Goal: Find specific page/section: Find specific page/section

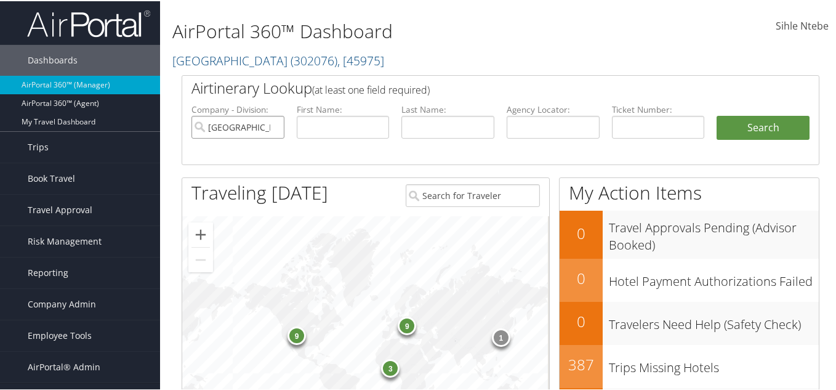
click at [271, 125] on input "[GEOGRAPHIC_DATA]" at bounding box center [237, 126] width 93 height 23
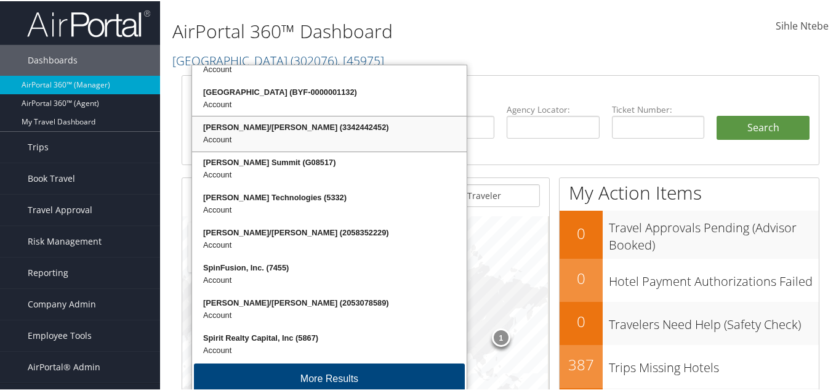
scroll to position [30, 0]
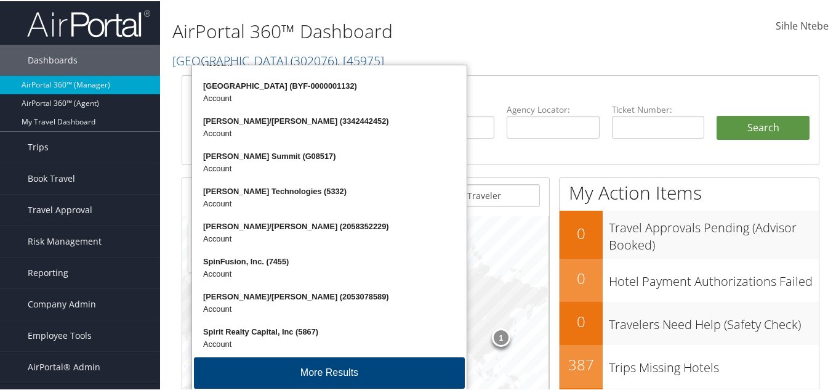
type input "spi"
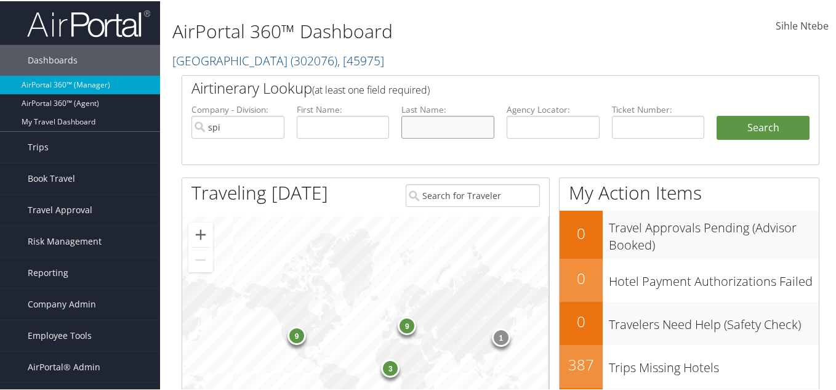
click at [477, 127] on input "text" at bounding box center [447, 126] width 93 height 23
click at [234, 123] on input "spi" at bounding box center [237, 126] width 93 height 23
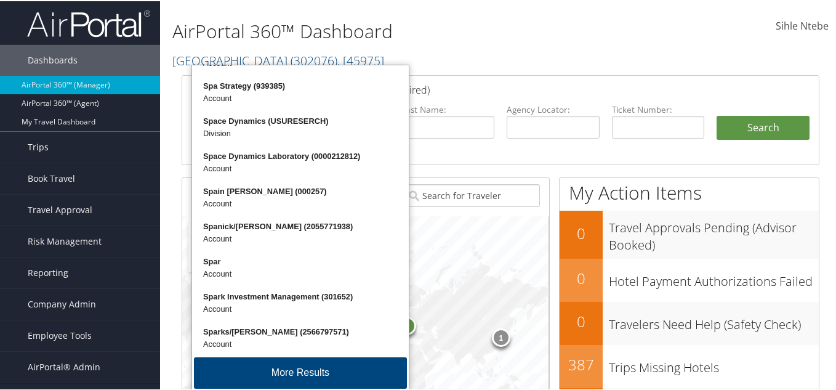
scroll to position [0, 0]
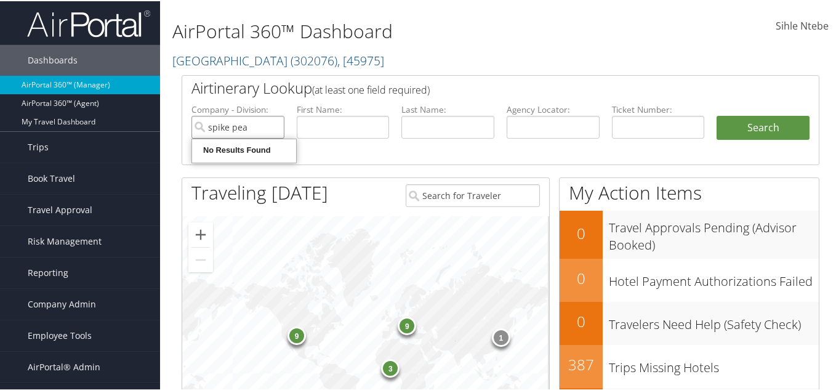
type input "spike peak"
click at [273, 126] on input "spike peak" at bounding box center [237, 126] width 93 height 23
click at [242, 127] on input "search" at bounding box center [237, 126] width 93 height 23
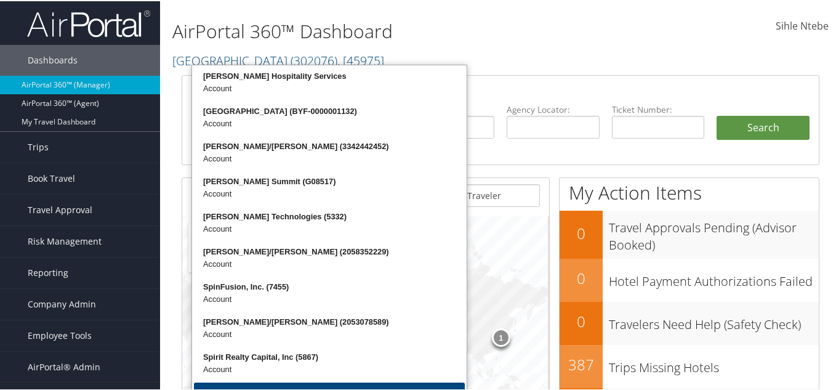
type input "s"
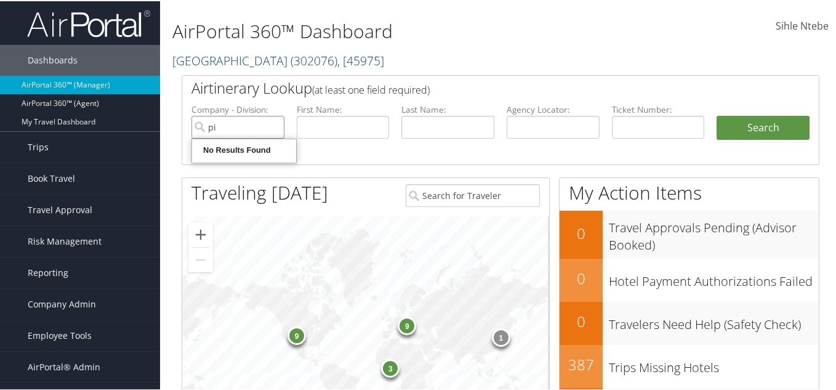
type input "p"
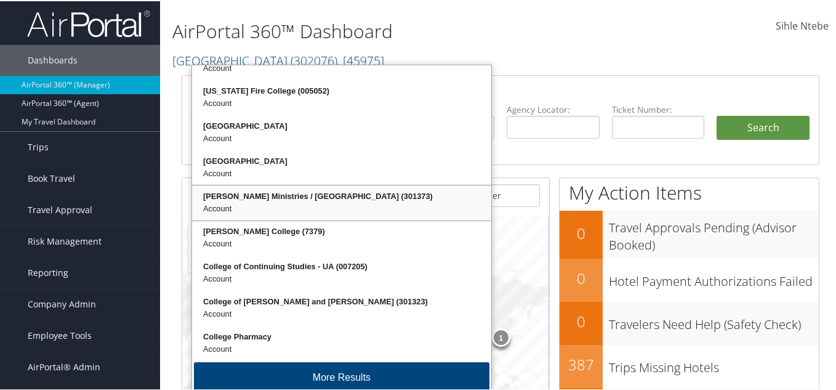
scroll to position [30, 0]
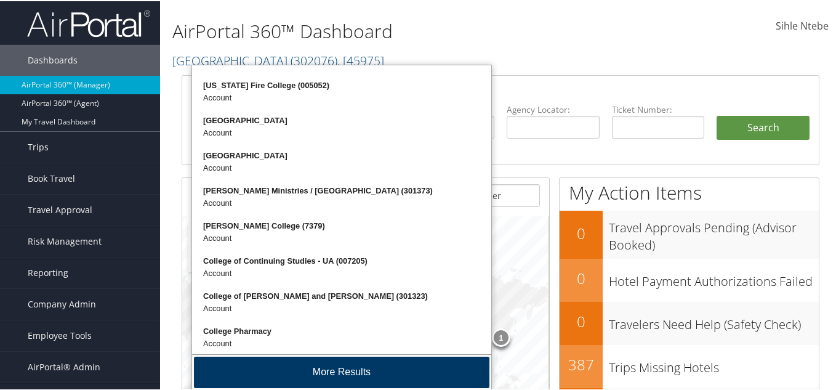
click at [355, 372] on button "More Results" at bounding box center [342, 370] width 296 height 31
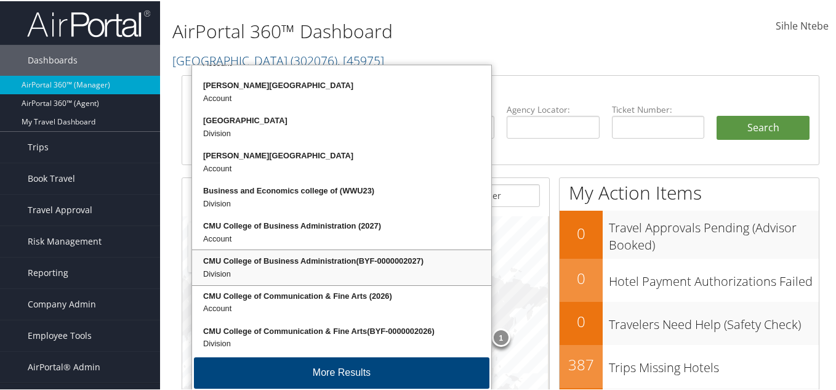
scroll to position [62, 0]
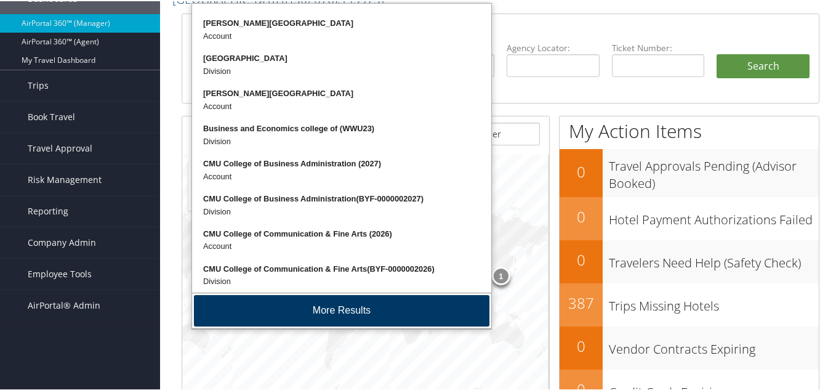
click at [338, 303] on button "More Results" at bounding box center [342, 309] width 296 height 31
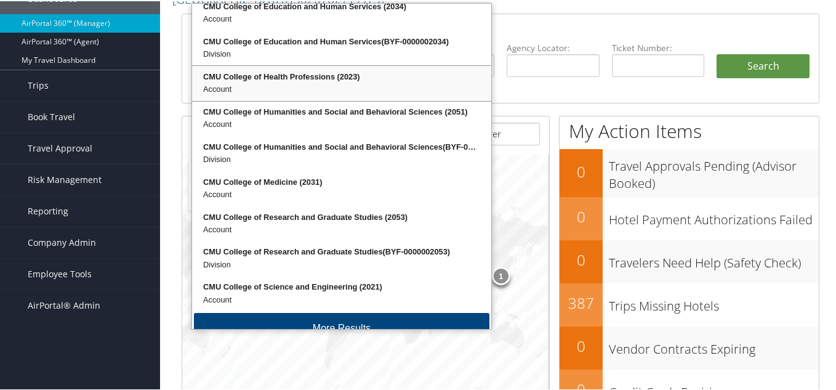
scroll to position [661, 0]
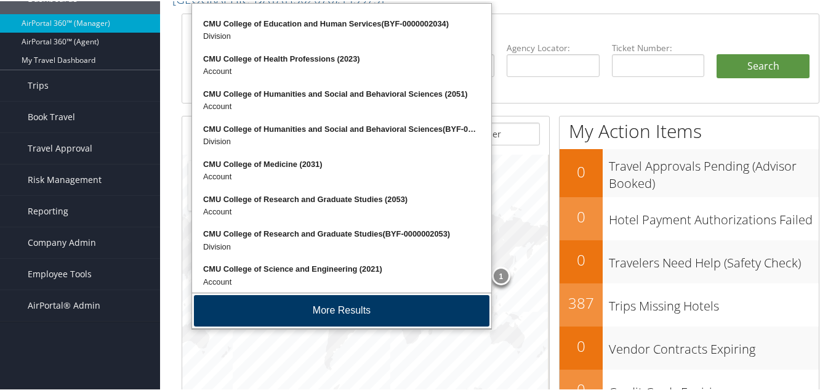
click at [340, 306] on button "More Results" at bounding box center [342, 309] width 296 height 31
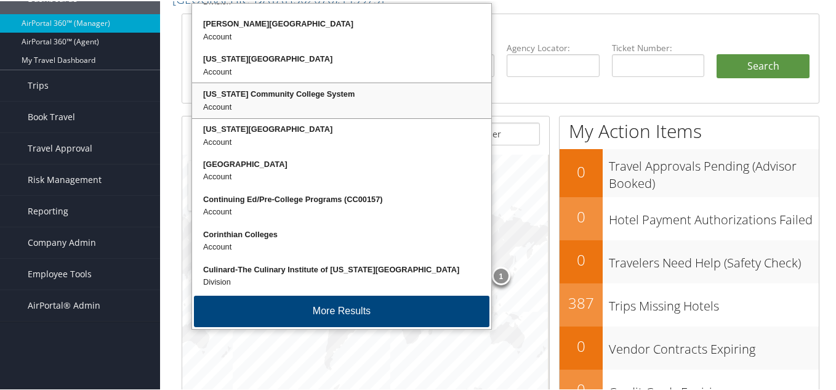
scroll to position [976, 0]
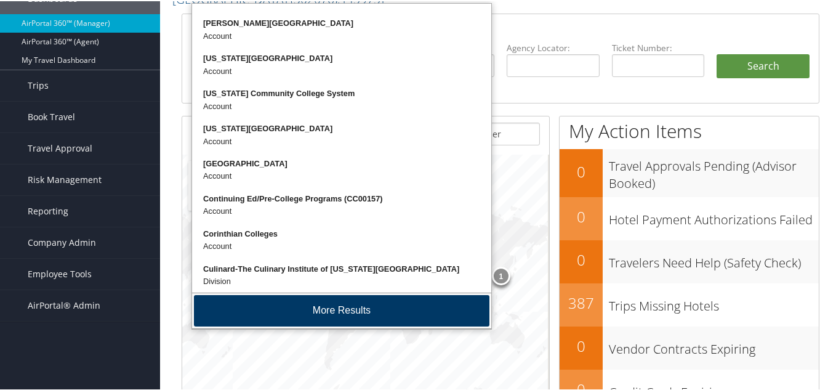
click at [344, 310] on button "More Results" at bounding box center [342, 309] width 296 height 31
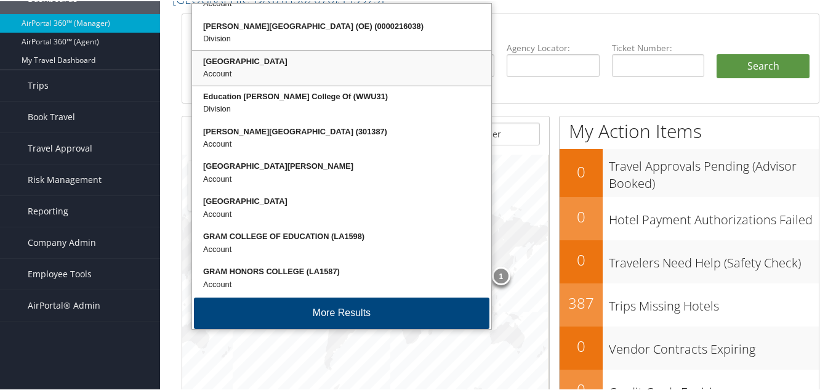
scroll to position [1292, 0]
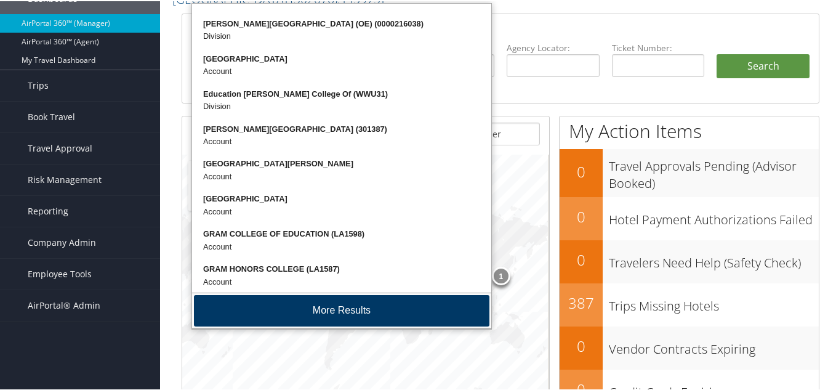
click at [336, 308] on button "More Results" at bounding box center [342, 309] width 296 height 31
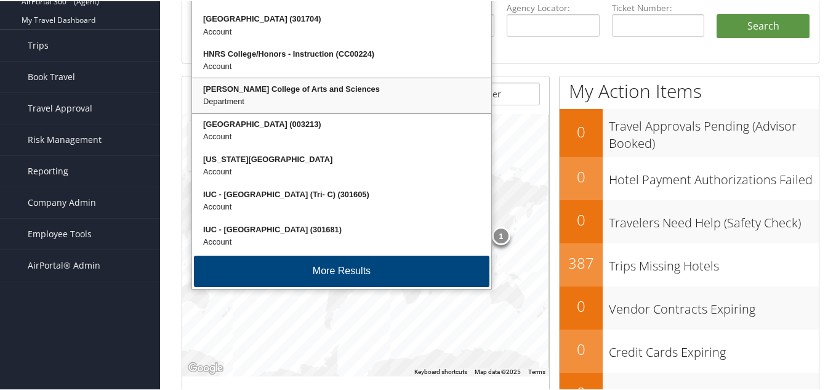
scroll to position [123, 0]
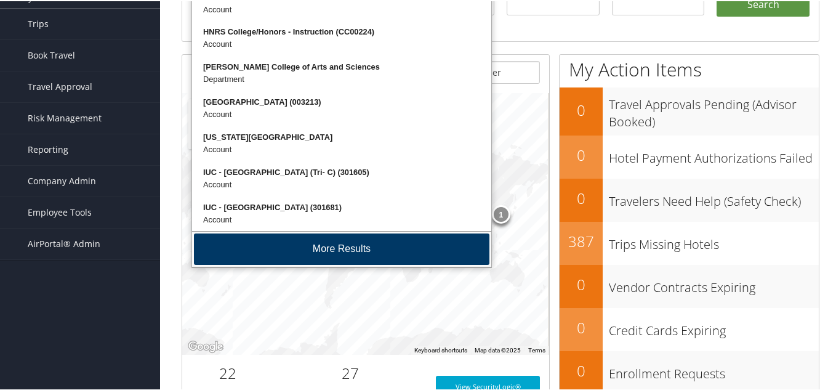
click at [336, 244] on button "More Results" at bounding box center [342, 247] width 296 height 31
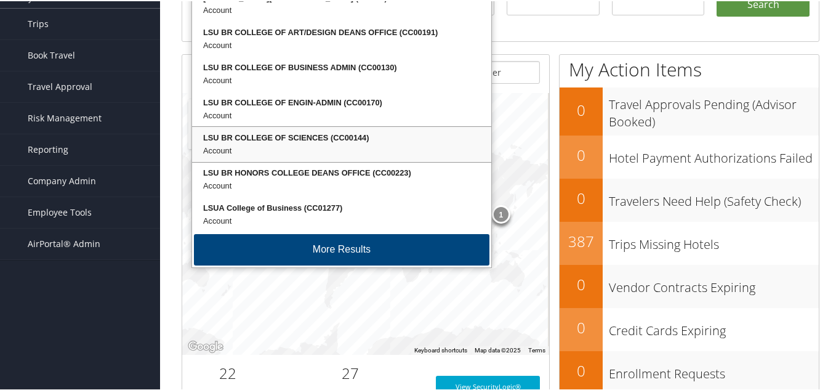
scroll to position [185, 0]
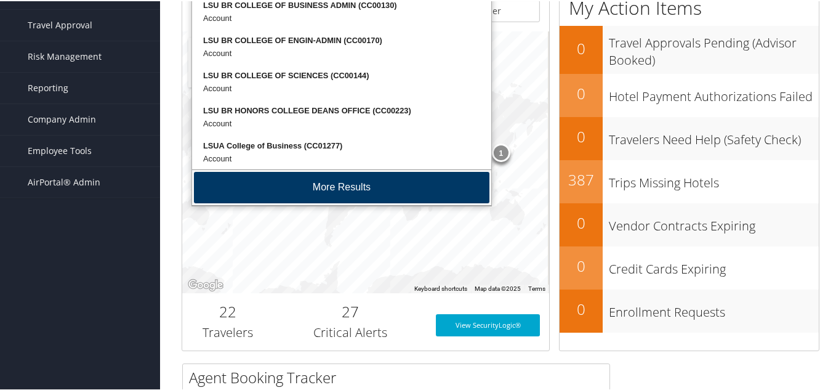
click at [346, 184] on button "More Results" at bounding box center [342, 186] width 296 height 31
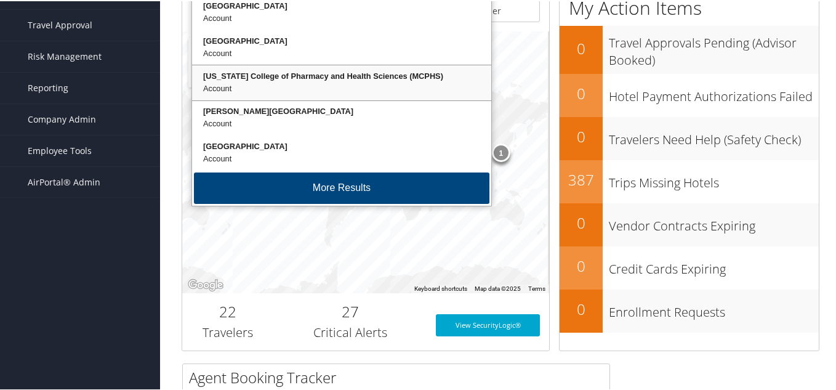
scroll to position [246, 0]
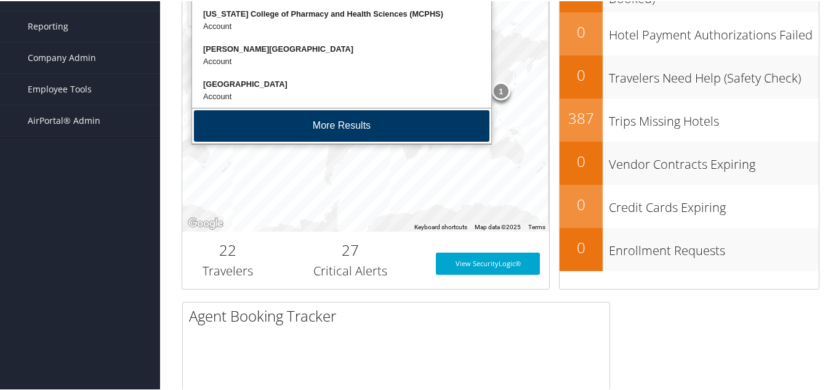
click at [326, 114] on button "More Results" at bounding box center [342, 124] width 296 height 31
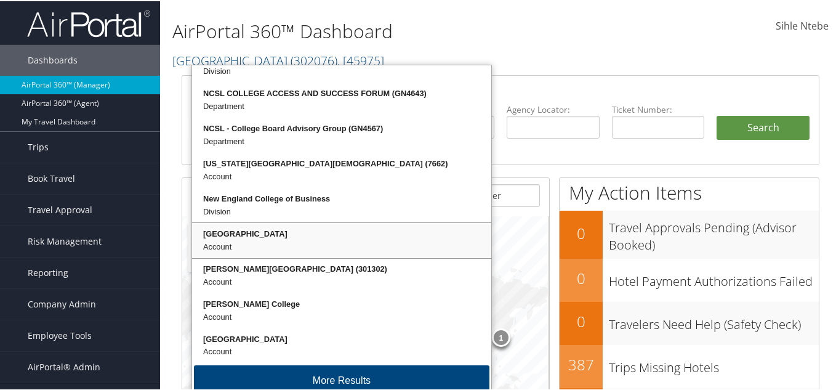
scroll to position [2554, 0]
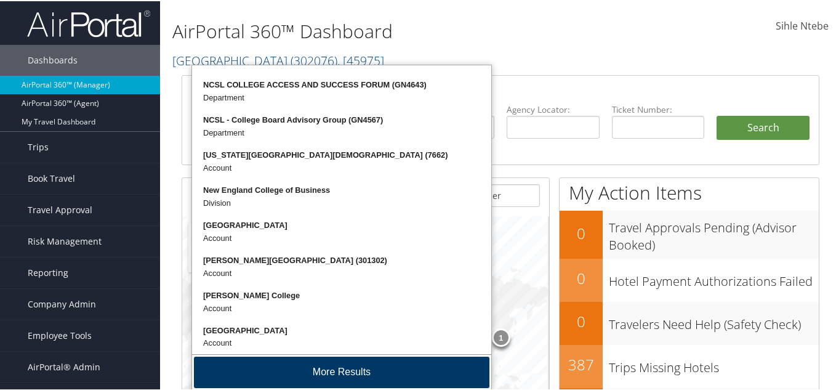
click at [352, 366] on button "More Results" at bounding box center [342, 370] width 296 height 31
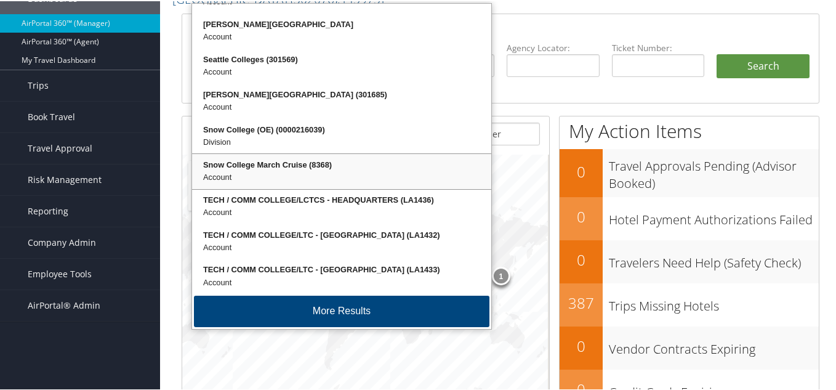
scroll to position [123, 0]
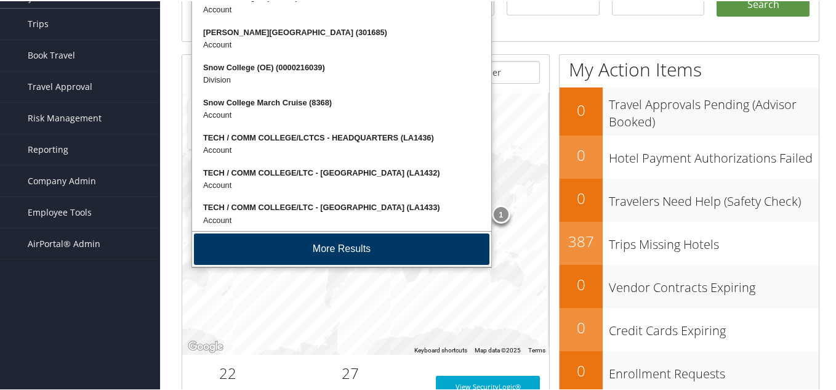
click at [349, 244] on button "More Results" at bounding box center [342, 247] width 296 height 31
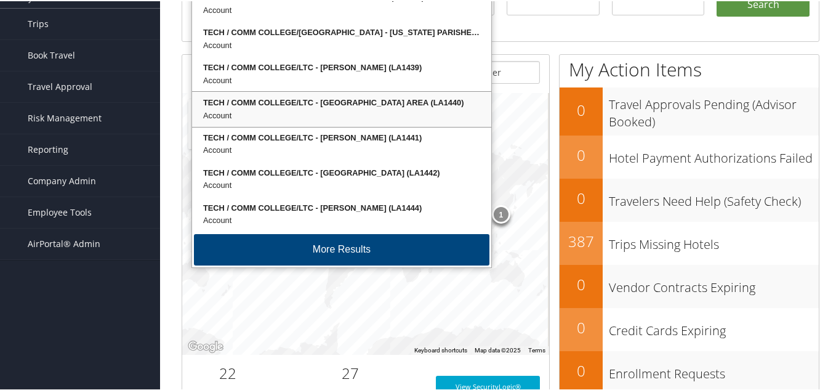
scroll to position [185, 0]
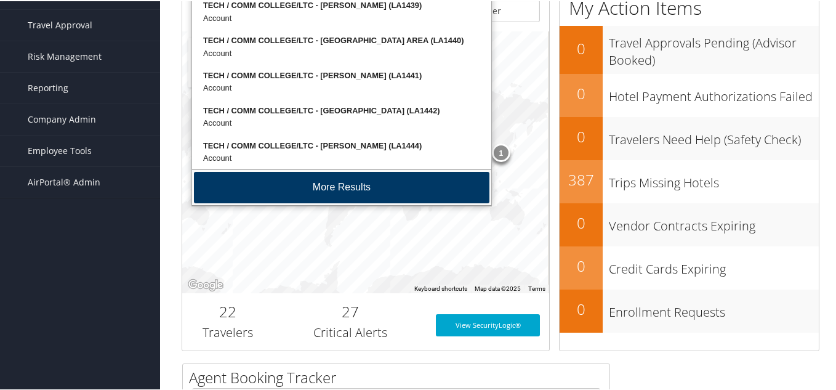
click at [342, 187] on button "More Results" at bounding box center [342, 186] width 296 height 31
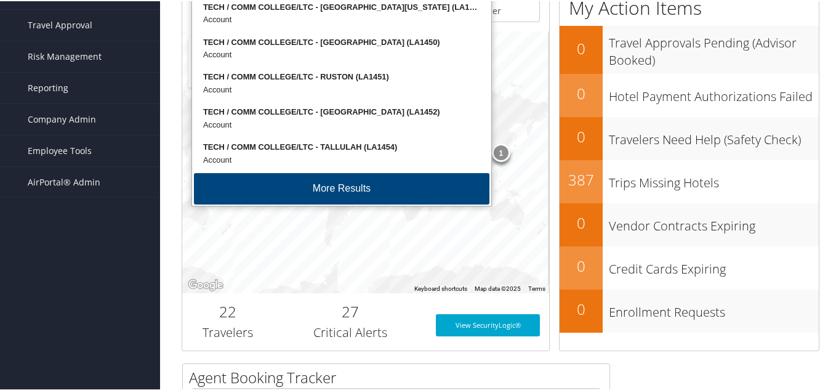
scroll to position [3500, 0]
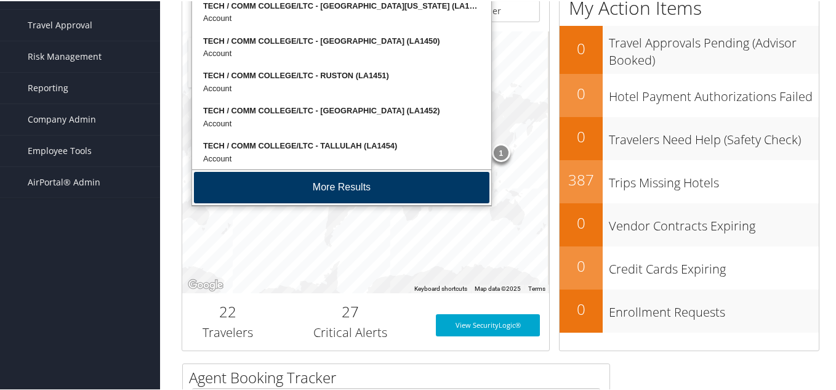
click at [343, 180] on button "More Results" at bounding box center [342, 186] width 296 height 31
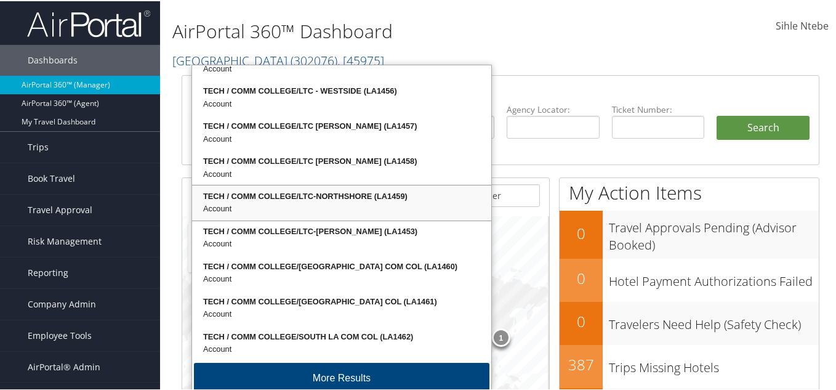
scroll to position [3816, 0]
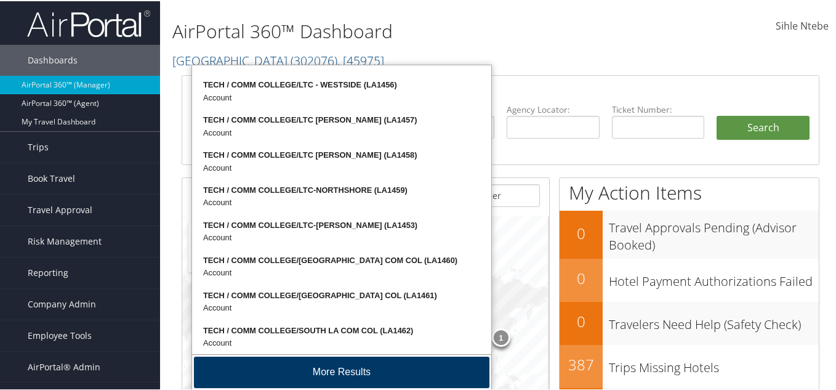
click at [334, 370] on button "More Results" at bounding box center [342, 370] width 296 height 31
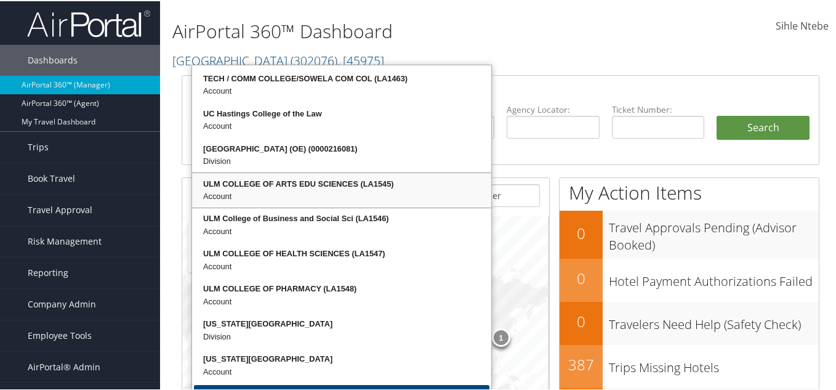
scroll to position [4131, 0]
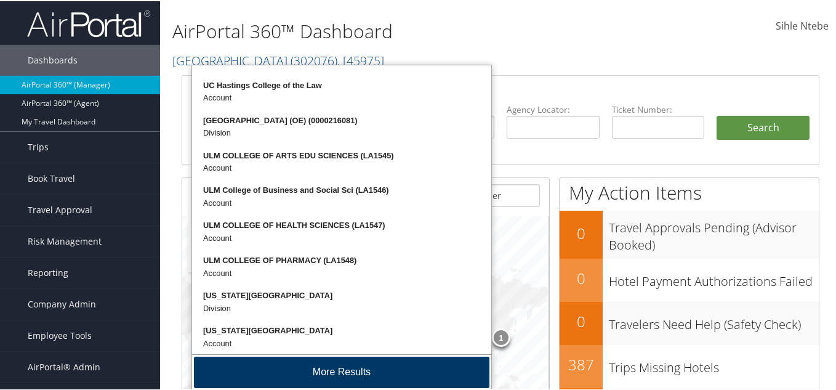
click at [345, 371] on button "More Results" at bounding box center [342, 370] width 296 height 31
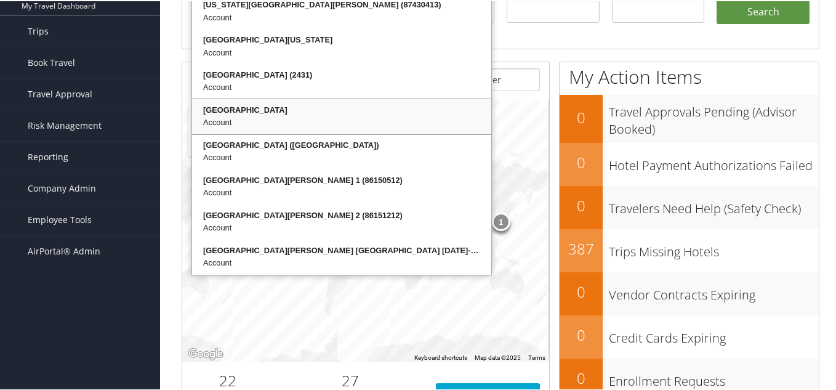
scroll to position [123, 0]
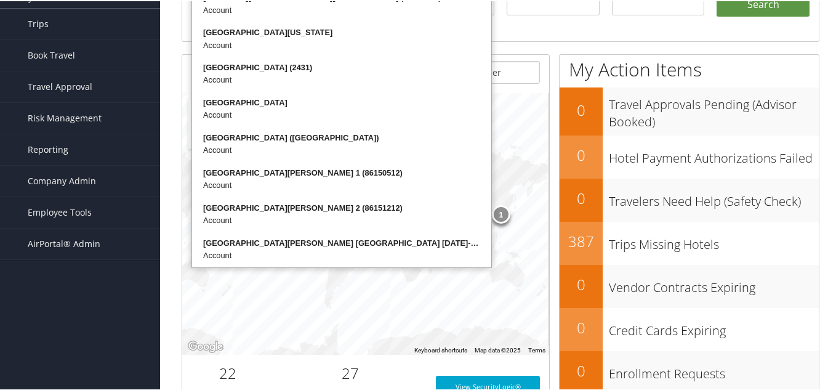
type input "college"
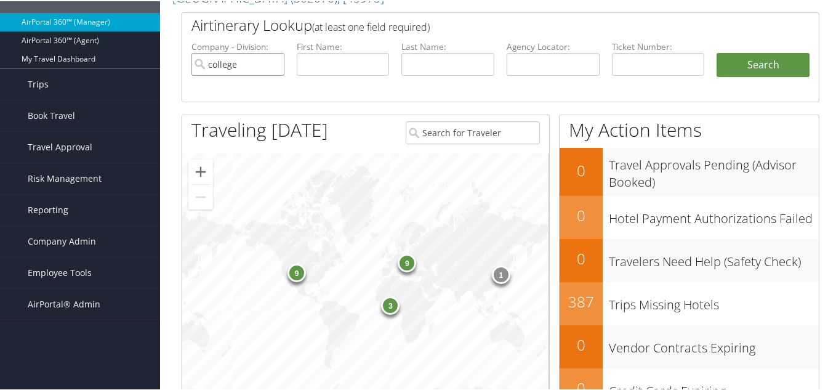
scroll to position [0, 0]
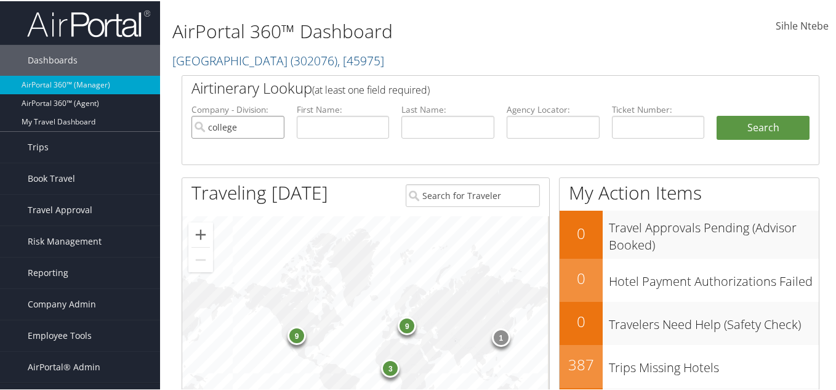
click at [274, 127] on input "college" at bounding box center [237, 126] width 93 height 23
type input "pikes"
click at [272, 125] on input "pikes" at bounding box center [237, 126] width 93 height 23
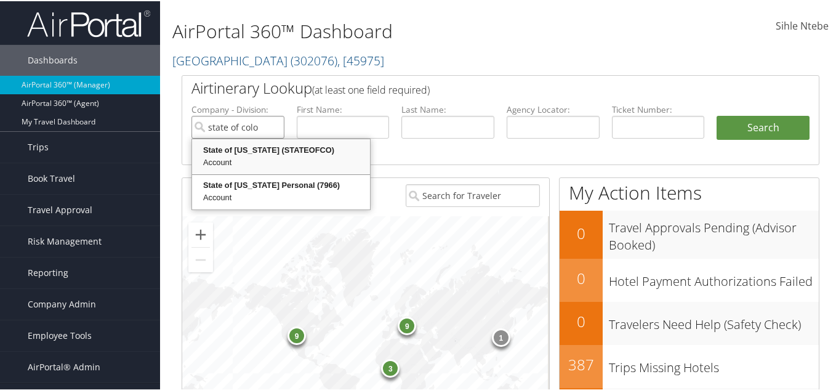
click at [274, 151] on div "State of [US_STATE] (STATEOFCO)" at bounding box center [281, 149] width 174 height 12
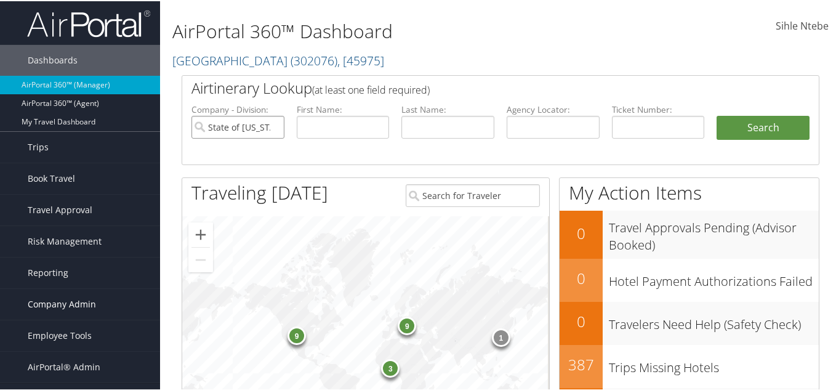
type input "State of [US_STATE]"
click at [81, 300] on span "Company Admin" at bounding box center [62, 303] width 68 height 31
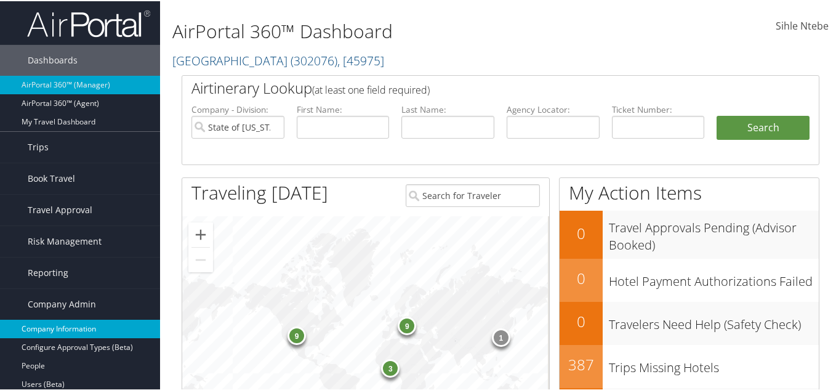
click at [84, 324] on link "Company Information" at bounding box center [80, 327] width 160 height 18
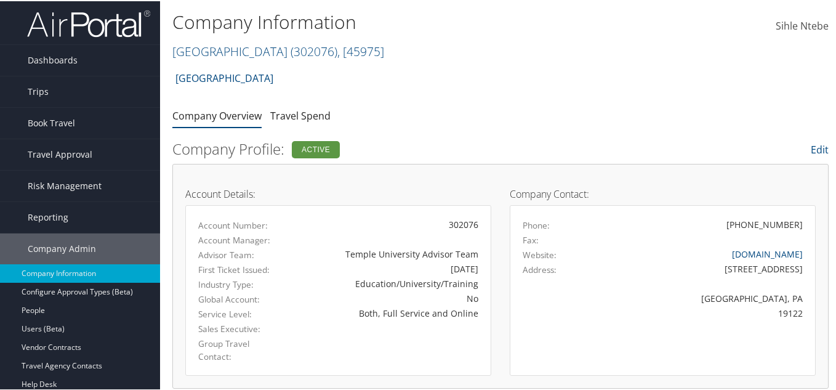
click at [368, 51] on h2 "[GEOGRAPHIC_DATA] ( 302076 ) , [ 45975 ]" at bounding box center [391, 49] width 438 height 21
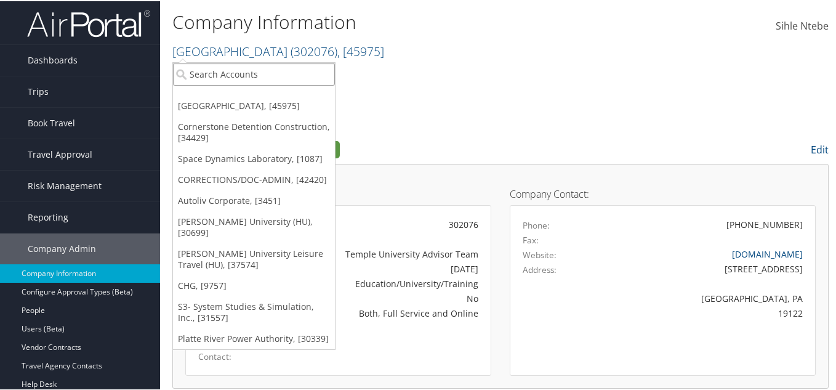
click at [232, 72] on input "search" at bounding box center [254, 73] width 162 height 23
type input "state"
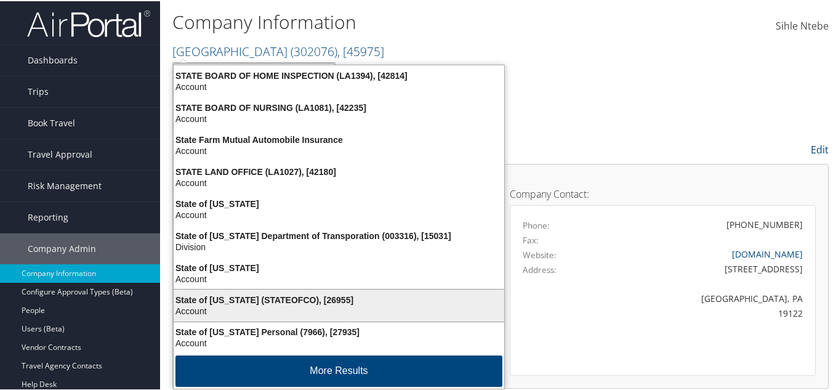
click at [320, 300] on div "State of Colorado (STATEOFCO), [26955]" at bounding box center [338, 298] width 345 height 11
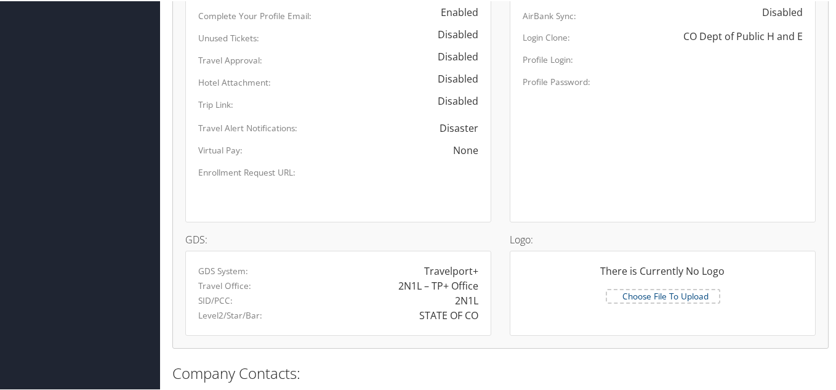
scroll to position [493, 0]
